Goal: Check status: Check status

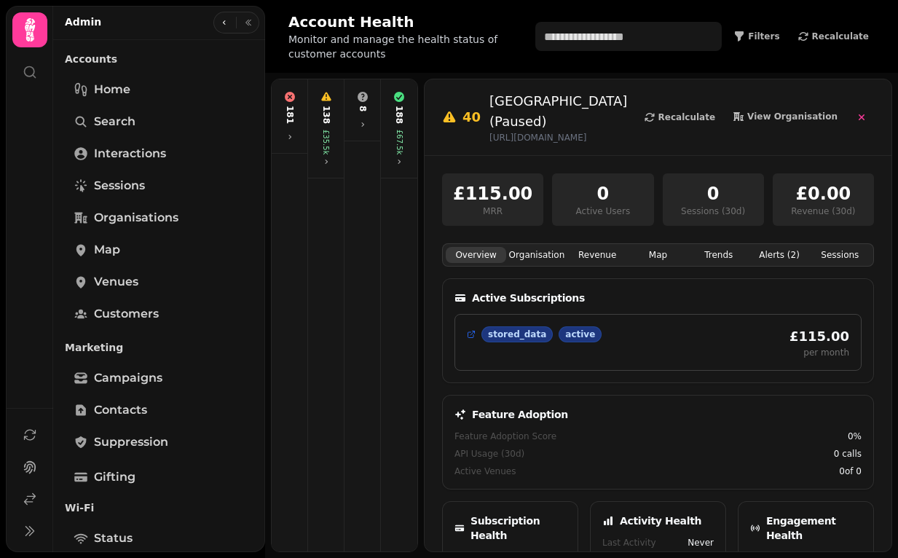
click at [388, 149] on div "188 £67.5k" at bounding box center [399, 128] width 31 height 87
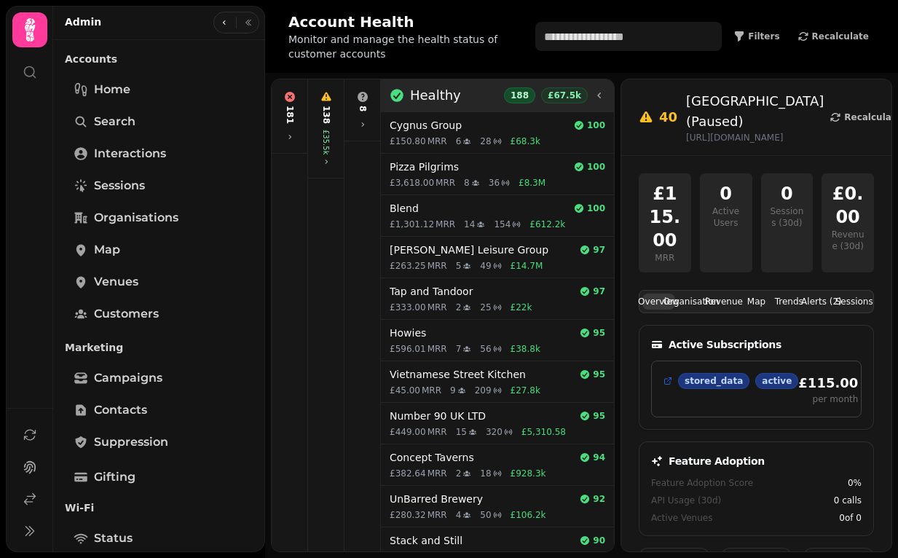
click at [600, 93] on icon at bounding box center [600, 96] width 12 height 12
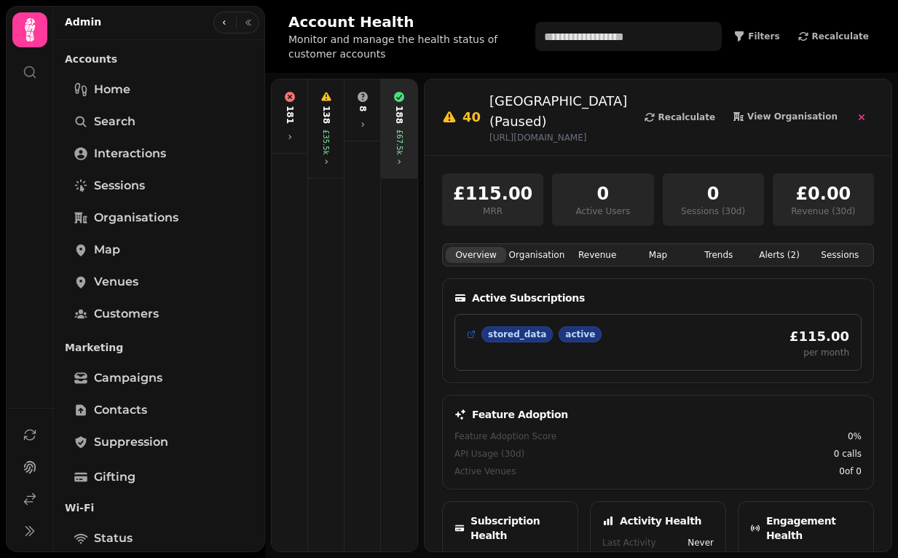
click at [394, 130] on div "£67.5k" at bounding box center [399, 142] width 11 height 25
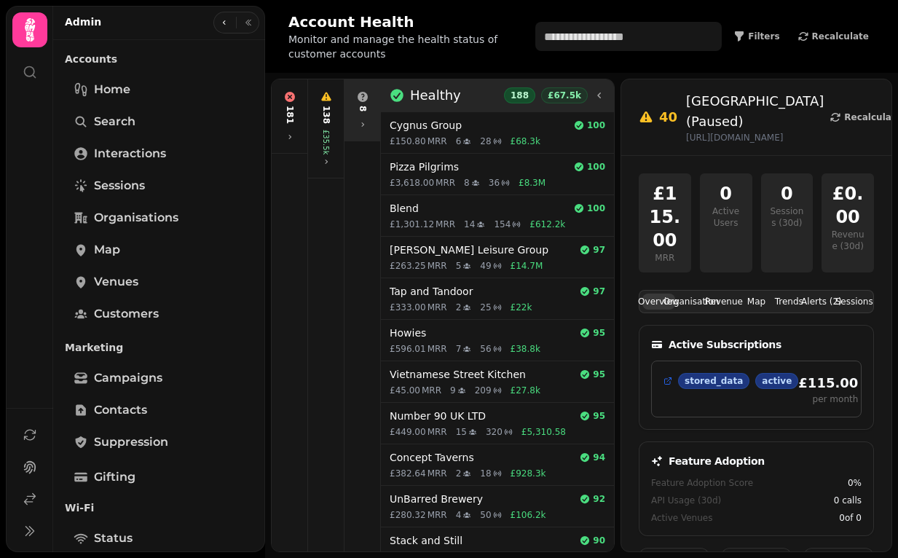
click at [366, 117] on div "8" at bounding box center [362, 110] width 30 height 50
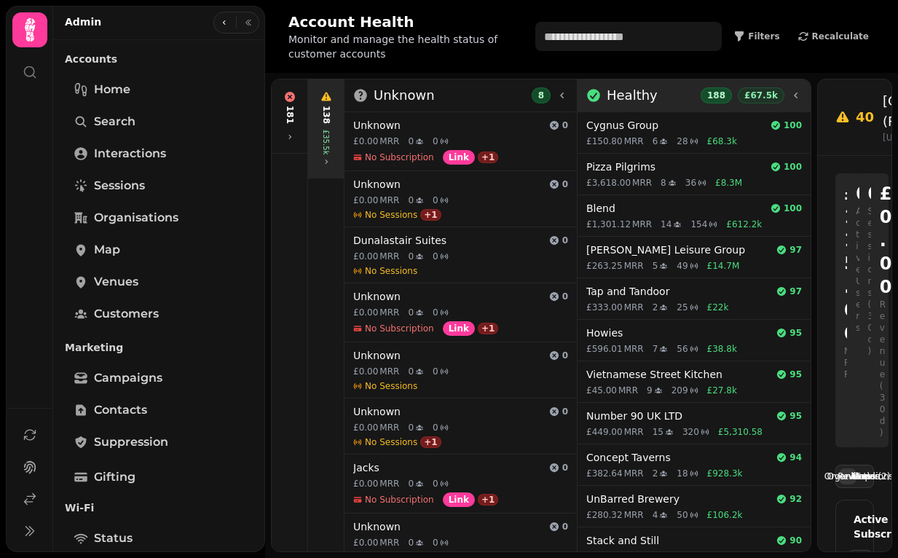
click at [325, 136] on div "£35.5k" at bounding box center [326, 142] width 11 height 25
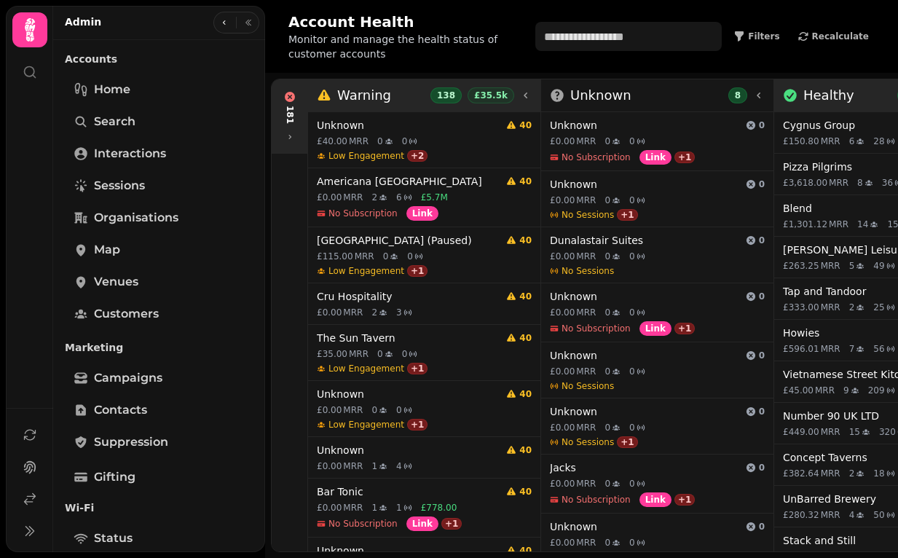
click at [291, 133] on icon at bounding box center [290, 137] width 9 height 9
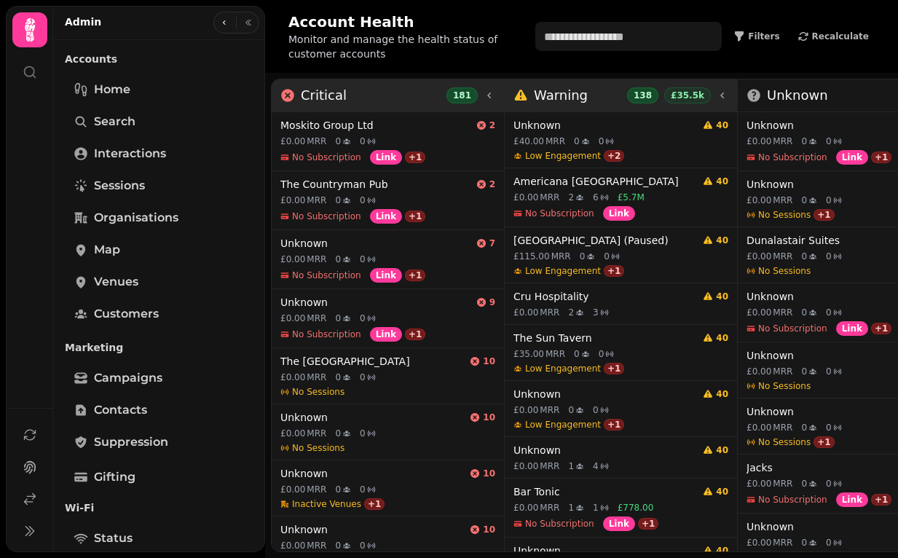
click at [495, 98] on icon at bounding box center [490, 96] width 12 height 12
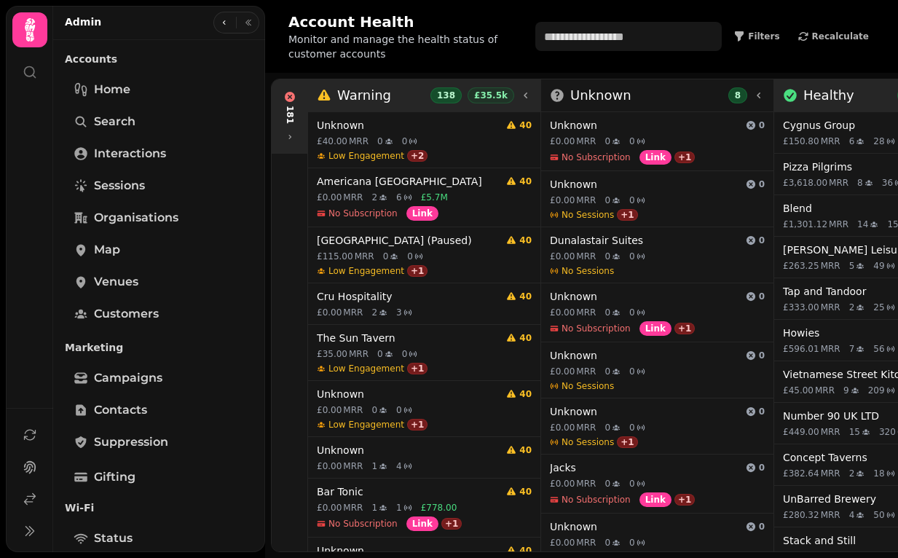
click at [523, 94] on icon at bounding box center [526, 96] width 12 height 12
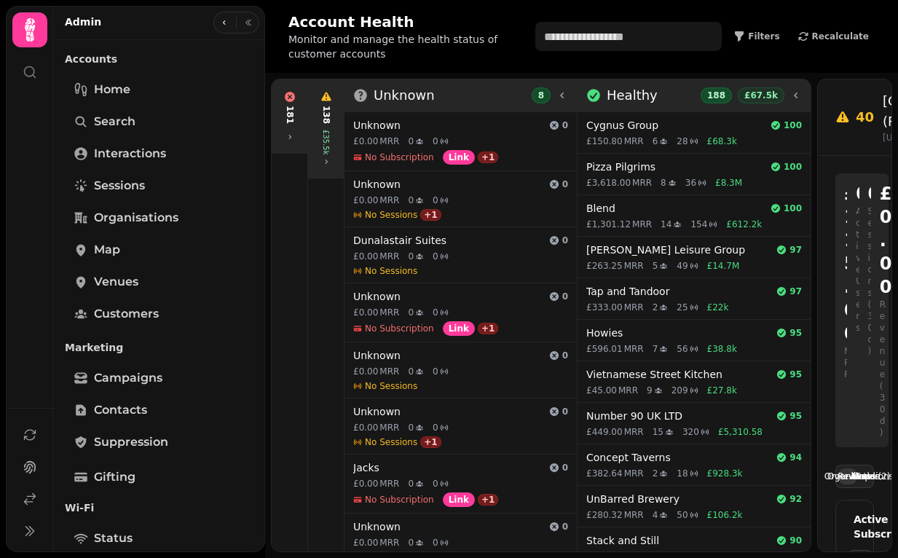
click at [554, 98] on div "8" at bounding box center [550, 95] width 36 height 16
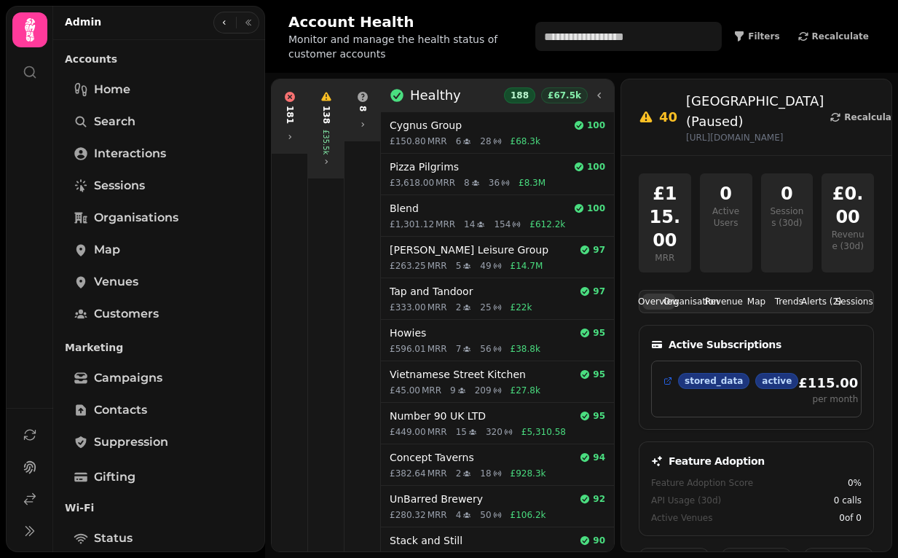
click at [554, 98] on div "£67.5k" at bounding box center [564, 95] width 47 height 16
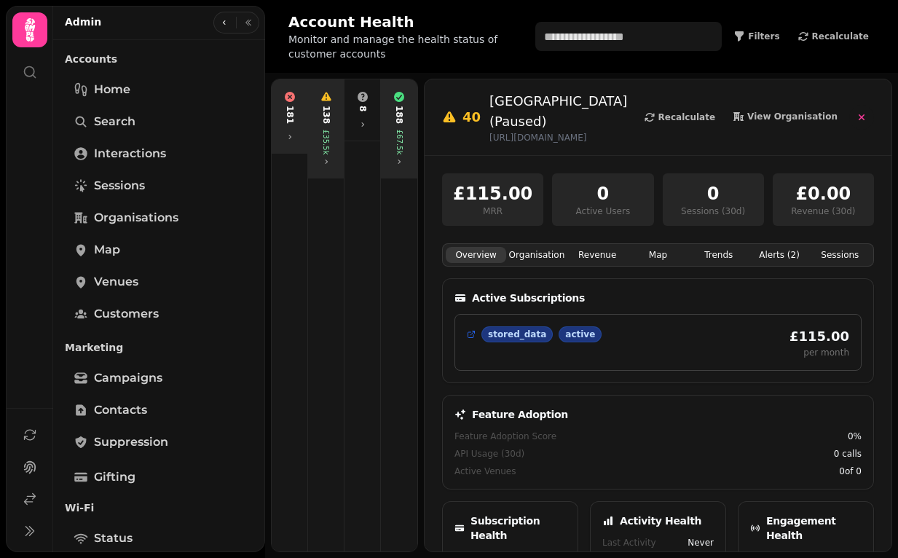
click at [860, 114] on icon "button" at bounding box center [862, 117] width 6 height 6
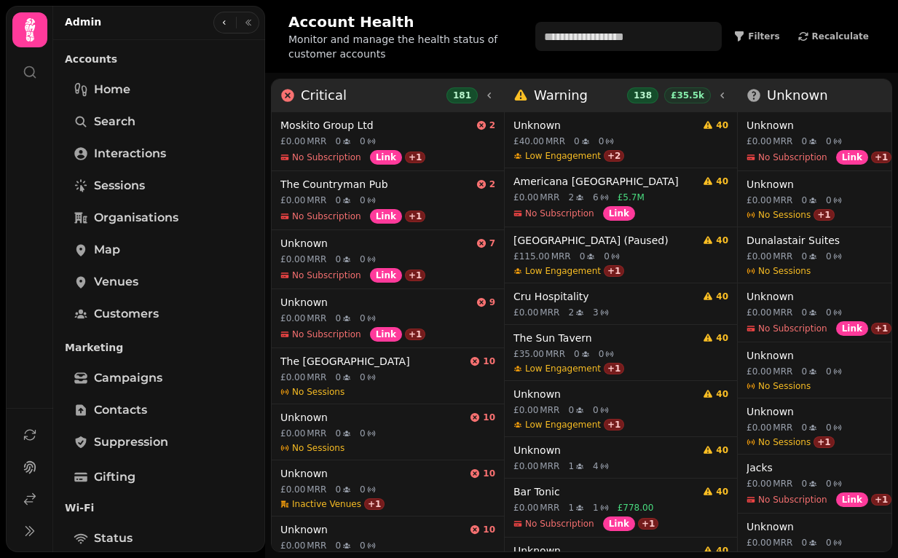
click at [851, 102] on div "Unknown 8" at bounding box center [854, 95] width 215 height 20
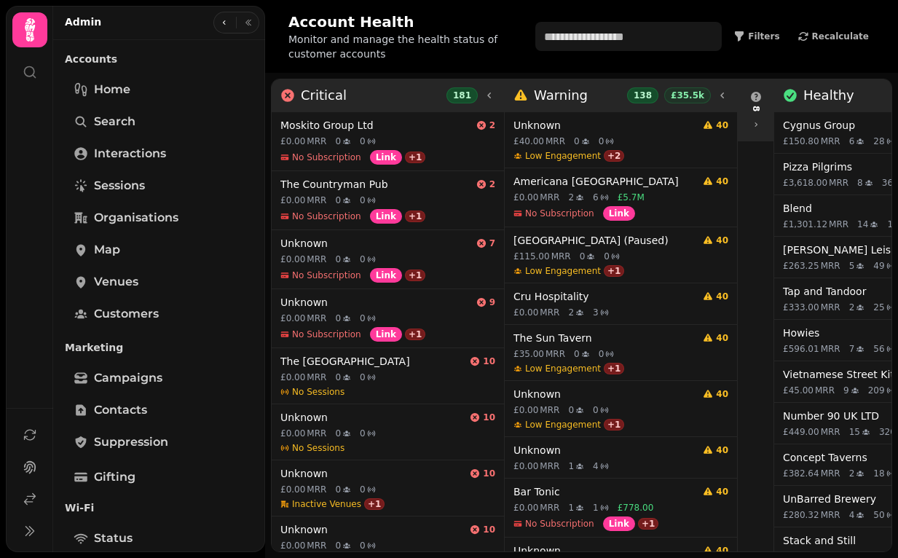
click at [851, 102] on div "Healthy 188 £67.5k" at bounding box center [891, 95] width 216 height 20
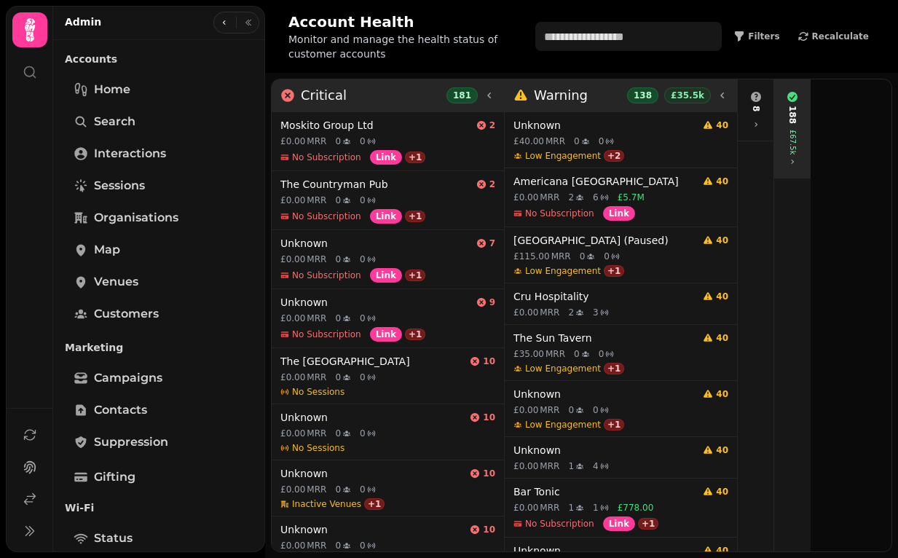
click at [610, 98] on div "Warning 138 £35.5k" at bounding box center [621, 95] width 215 height 20
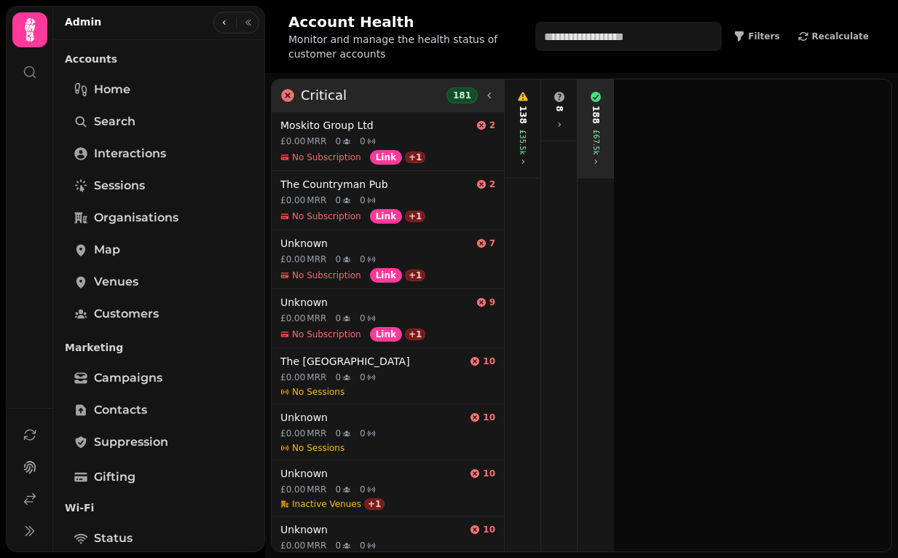
click at [417, 93] on div "Critical 181" at bounding box center [387, 95] width 215 height 20
